Goal: Information Seeking & Learning: Learn about a topic

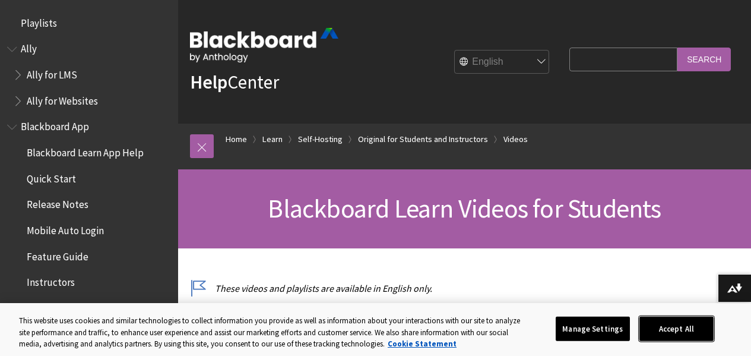
click at [714, 327] on button "Accept All" at bounding box center [677, 328] width 74 height 25
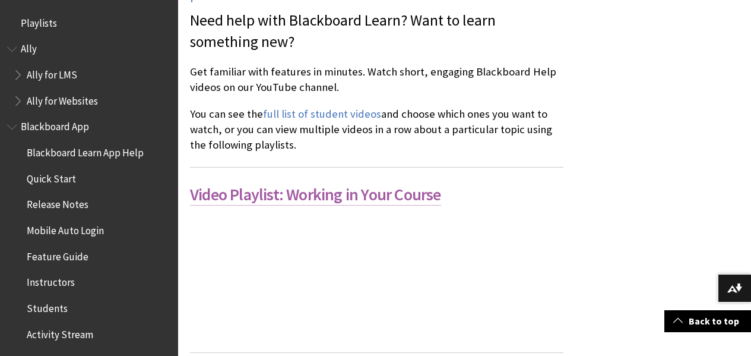
scroll to position [416, 0]
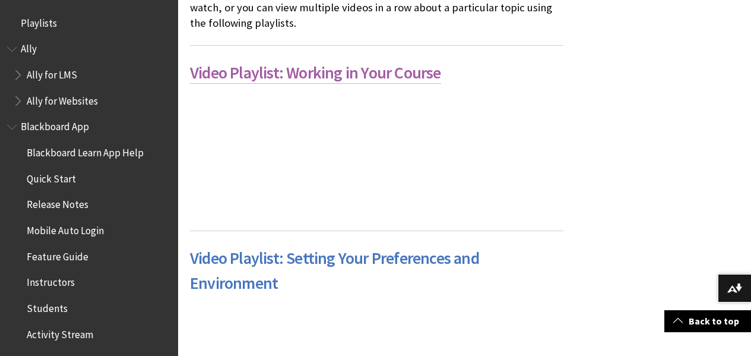
click at [349, 78] on link "Video Playlist: Working in Your Course" at bounding box center [315, 73] width 251 height 22
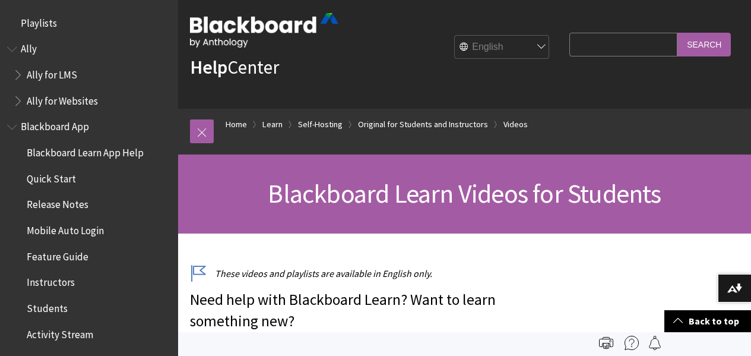
scroll to position [0, 0]
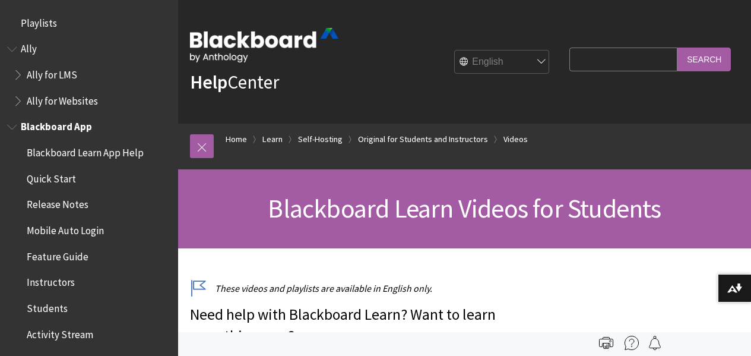
click at [57, 277] on span "Instructors" at bounding box center [51, 281] width 48 height 16
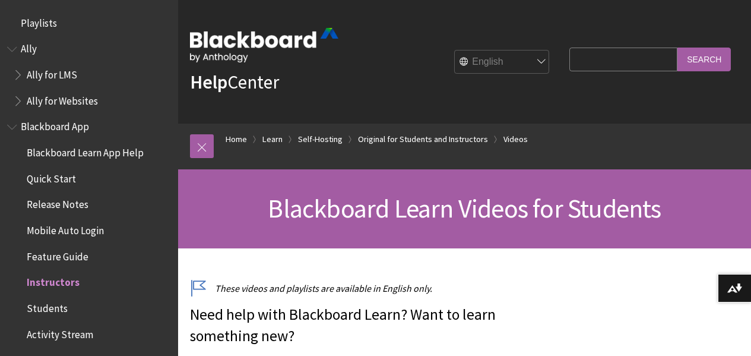
scroll to position [238, 0]
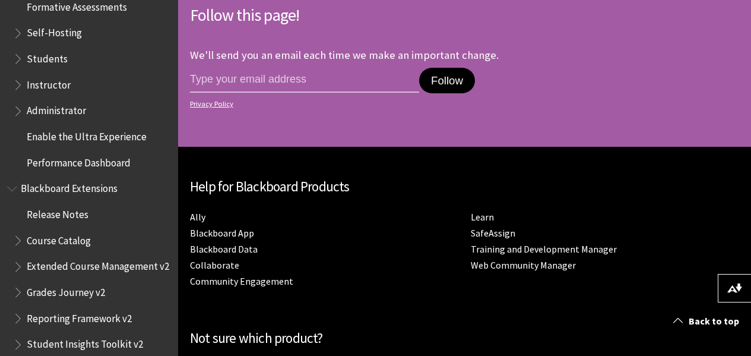
scroll to position [999, 0]
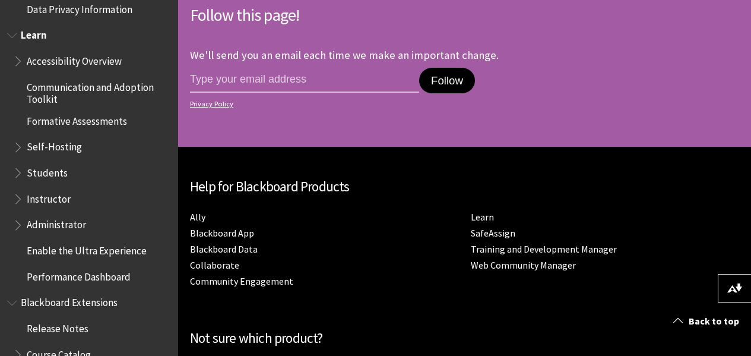
click at [61, 144] on span "Self-Hosting" at bounding box center [54, 145] width 55 height 16
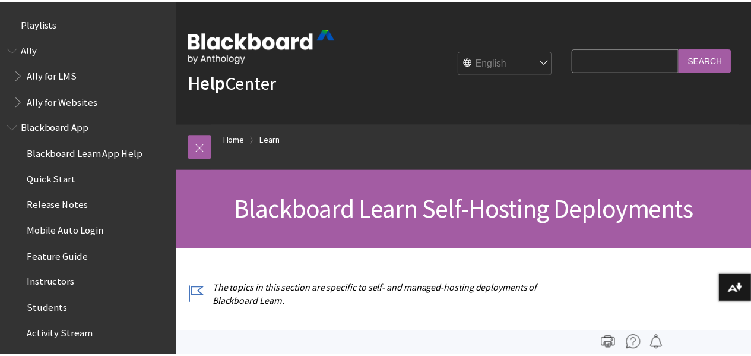
scroll to position [1118, 0]
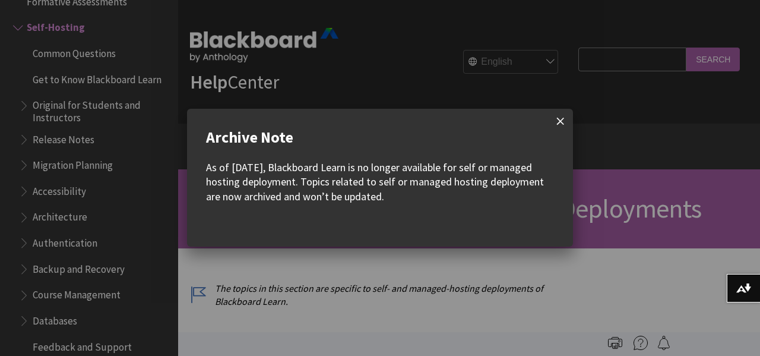
click at [562, 123] on span at bounding box center [560, 121] width 25 height 25
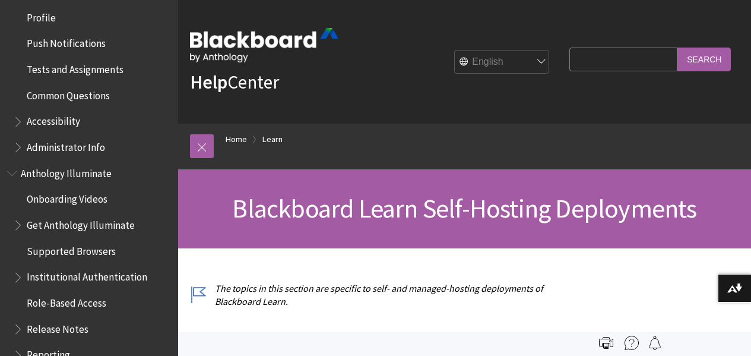
scroll to position [584, 0]
